Goal: Find specific page/section: Find specific page/section

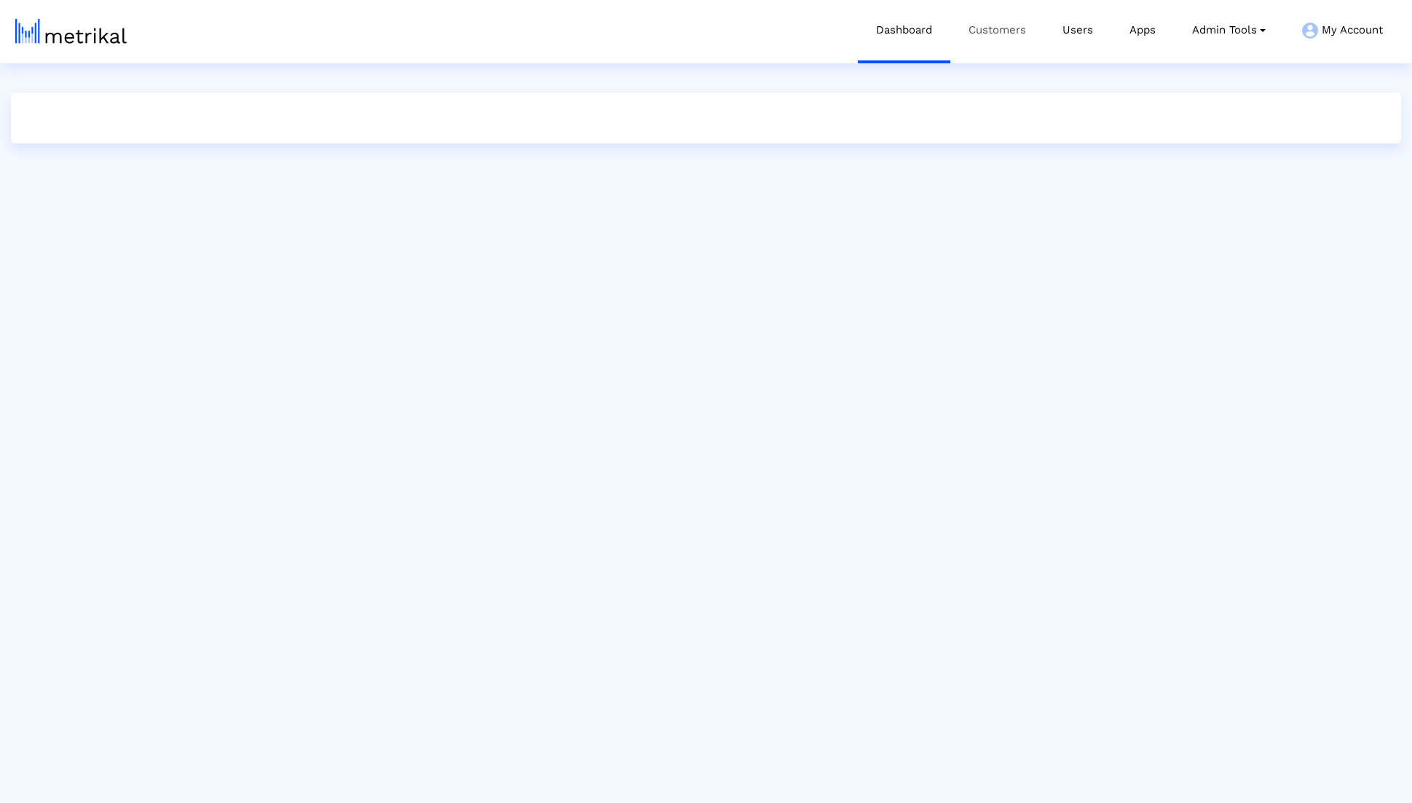
click at [950, 33] on link "Customers" at bounding box center [997, 30] width 94 height 60
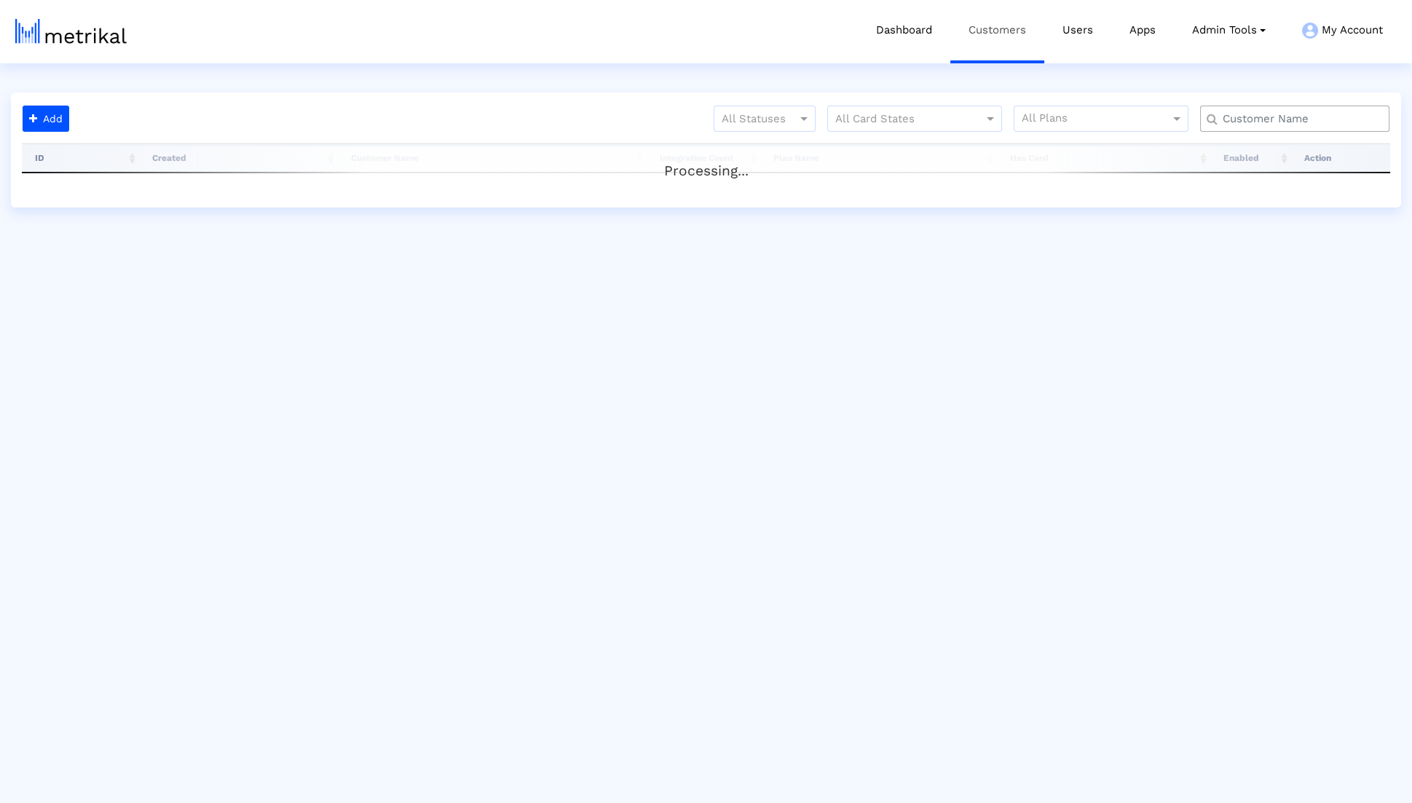
click at [982, 33] on link "Customers" at bounding box center [997, 30] width 94 height 60
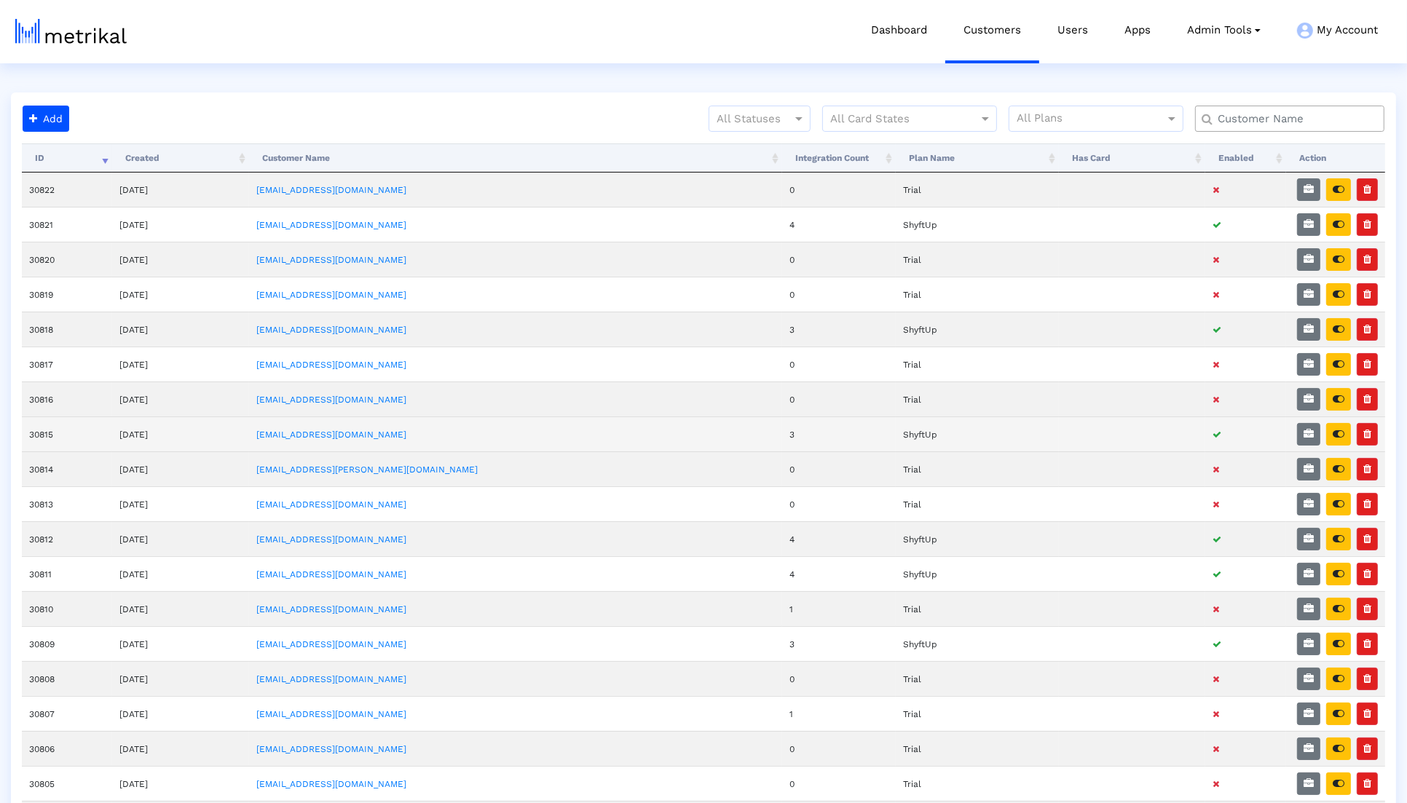
click at [406, 430] on td "[EMAIL_ADDRESS][DOMAIN_NAME]" at bounding box center [515, 433] width 533 height 35
copy link "[EMAIL_ADDRESS][DOMAIN_NAME]"
